Goal: Task Accomplishment & Management: Manage account settings

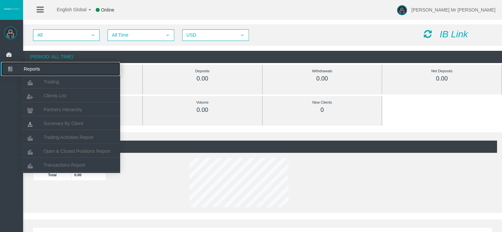
click at [11, 68] on icon at bounding box center [10, 69] width 18 height 14
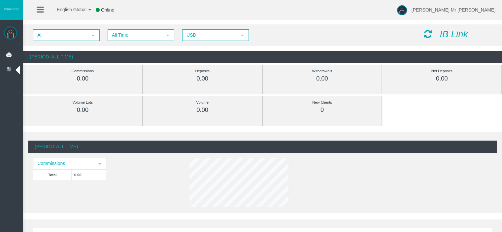
click at [10, 33] on img at bounding box center [10, 32] width 13 height 13
click at [215, 34] on span "USD" at bounding box center [210, 35] width 54 height 10
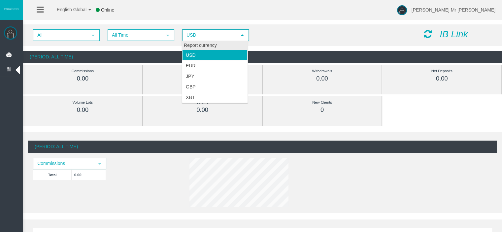
click at [207, 46] on div "Report currency" at bounding box center [214, 45] width 65 height 9
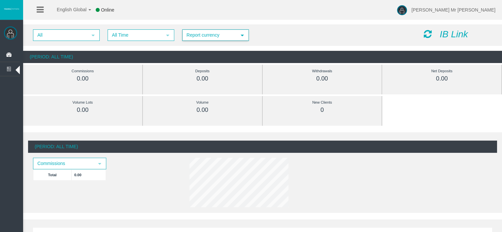
click at [316, 115] on div "New Clients 0" at bounding box center [322, 106] width 99 height 20
click at [447, 33] on icon "IB Link" at bounding box center [454, 34] width 28 height 10
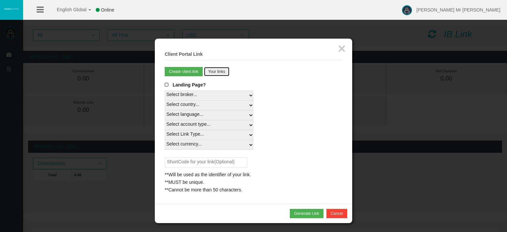
click at [225, 74] on button "Your links" at bounding box center [217, 71] width 26 height 9
